Goal: Navigation & Orientation: Find specific page/section

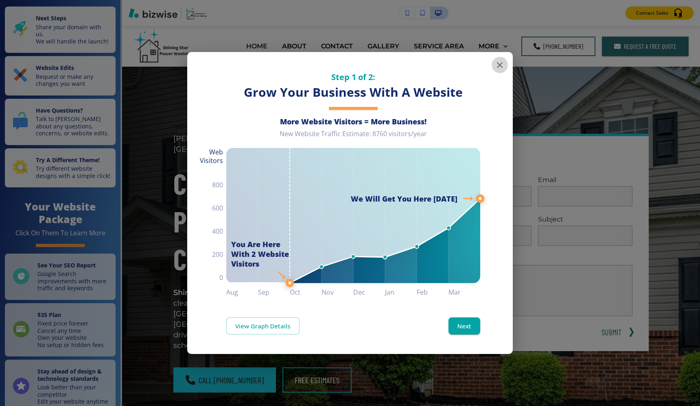
click at [494, 60] on button "button" at bounding box center [499, 65] width 16 height 16
